Goal: Find specific page/section: Find specific page/section

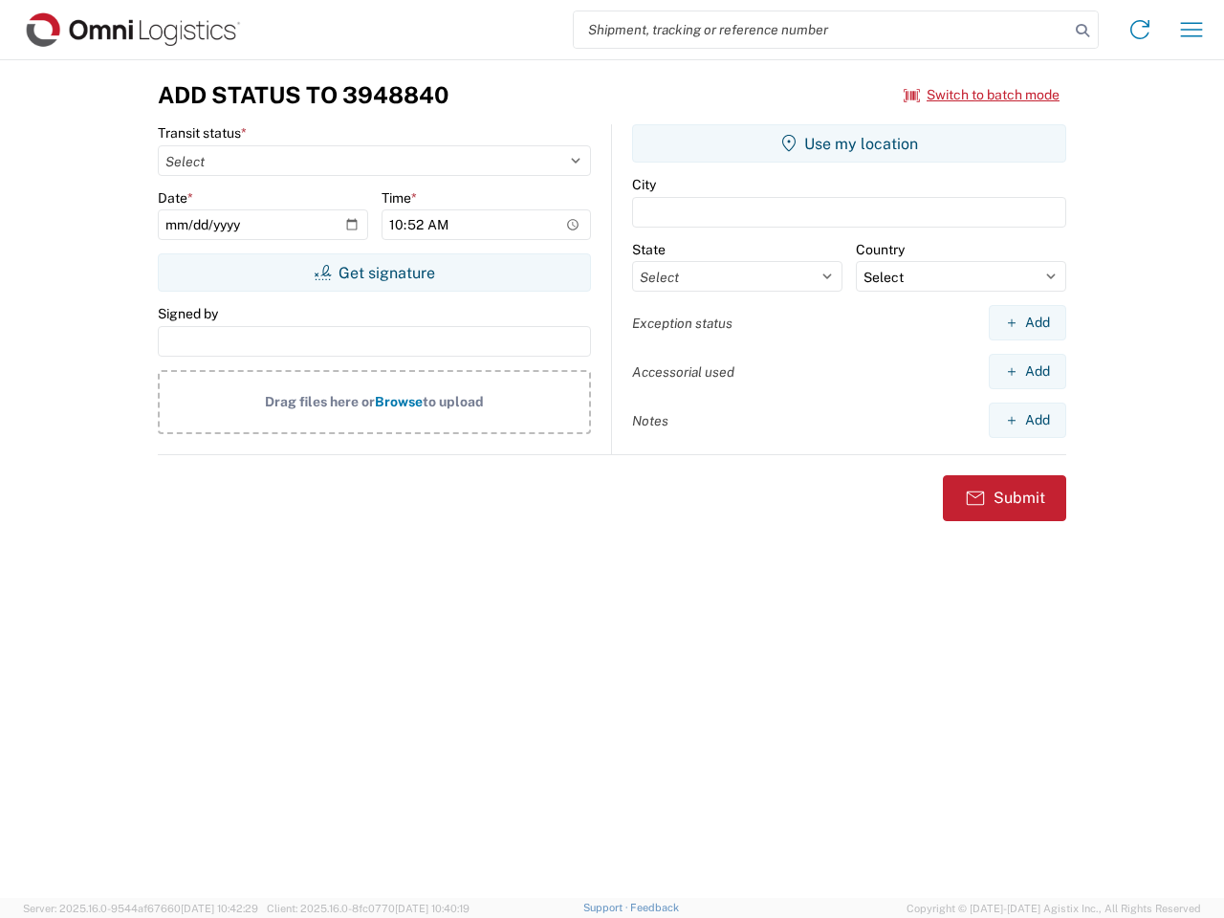
click at [822, 30] on input "search" at bounding box center [821, 29] width 495 height 36
click at [1083, 31] on icon at bounding box center [1082, 30] width 27 height 27
click at [1140, 30] on icon at bounding box center [1140, 29] width 31 height 31
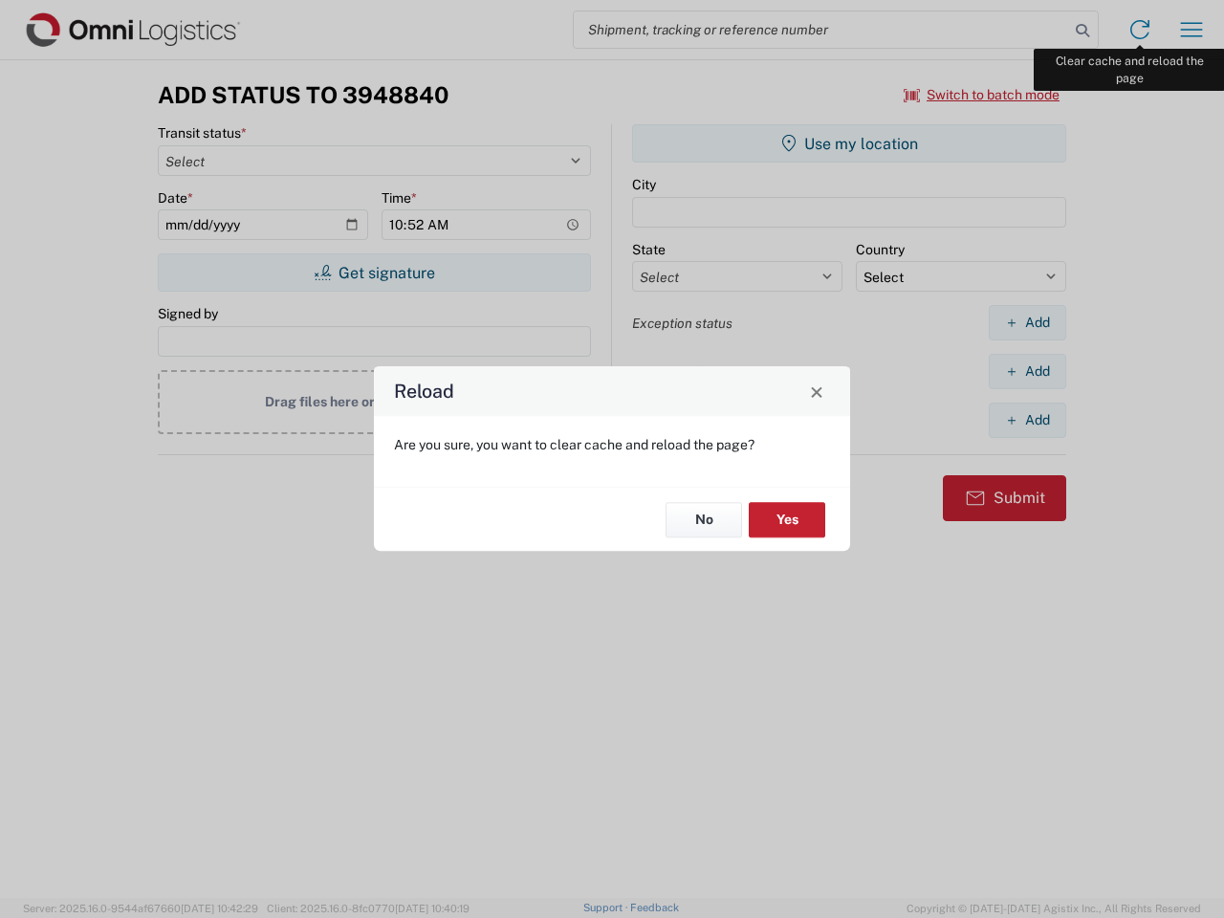
click at [1192, 30] on div "Reload Are you sure, you want to clear cache and reload the page? No Yes" at bounding box center [612, 459] width 1224 height 918
click at [982, 95] on div "Reload Are you sure, you want to clear cache and reload the page? No Yes" at bounding box center [612, 459] width 1224 height 918
click at [374, 273] on div "Reload Are you sure, you want to clear cache and reload the page? No Yes" at bounding box center [612, 459] width 1224 height 918
click at [849, 143] on div "Reload Are you sure, you want to clear cache and reload the page? No Yes" at bounding box center [612, 459] width 1224 height 918
click at [1027, 322] on div "Reload Are you sure, you want to clear cache and reload the page? No Yes" at bounding box center [612, 459] width 1224 height 918
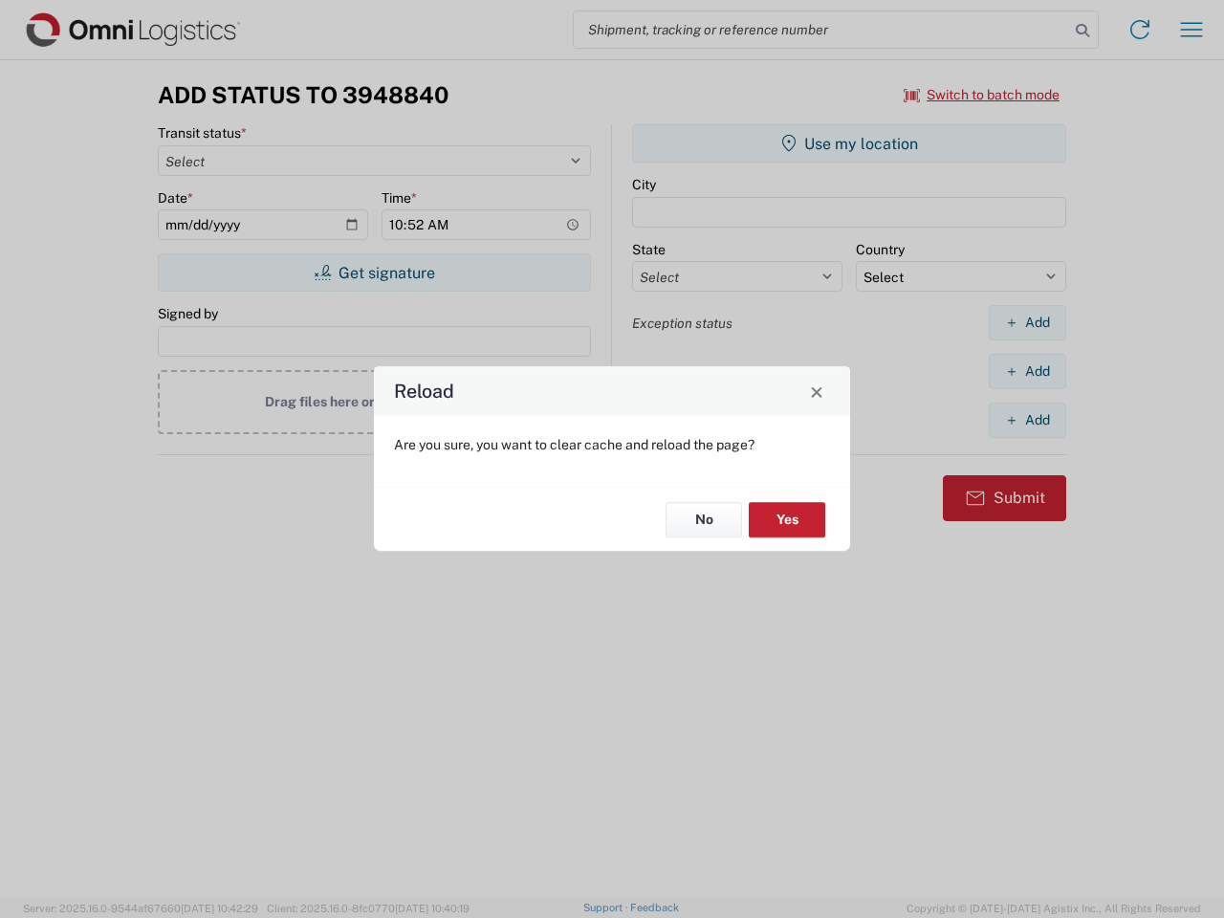
click at [1027, 371] on div "Reload Are you sure, you want to clear cache and reload the page? No Yes" at bounding box center [612, 459] width 1224 height 918
click at [1027, 420] on div "Reload Are you sure, you want to clear cache and reload the page? No Yes" at bounding box center [612, 459] width 1224 height 918
